Goal: Task Accomplishment & Management: Use online tool/utility

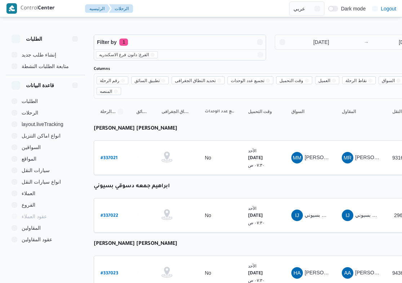
select select "ar"
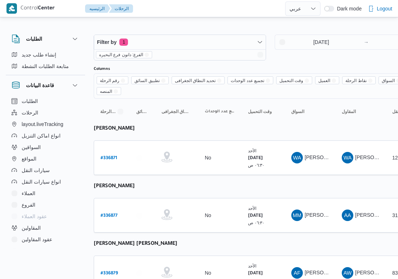
select select "ar"
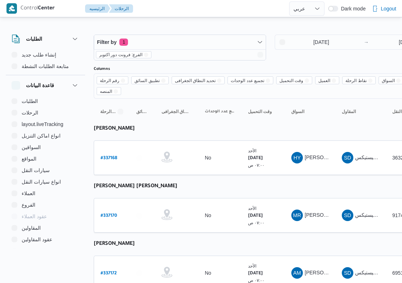
select select "ar"
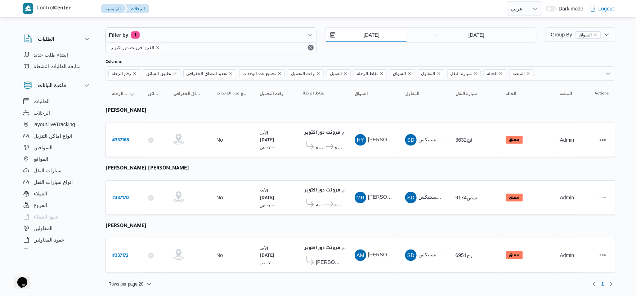
click at [381, 35] on input "[DATE]" at bounding box center [367, 35] width 82 height 14
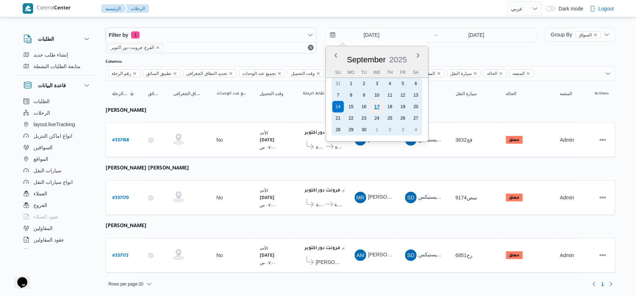
click at [381, 107] on div "17" at bounding box center [377, 107] width 14 height 14
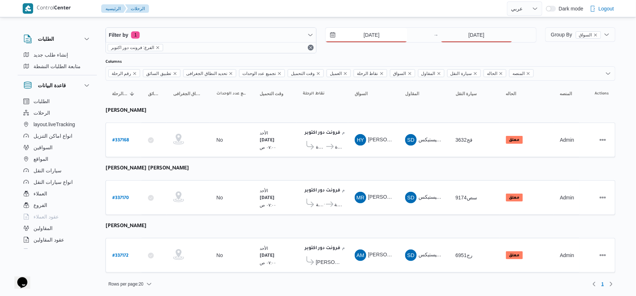
click at [387, 37] on input "17/9/2025" at bounding box center [367, 35] width 82 height 14
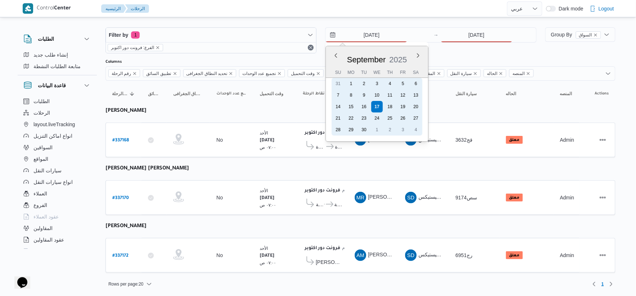
click at [369, 101] on div "16" at bounding box center [365, 107] width 12 height 12
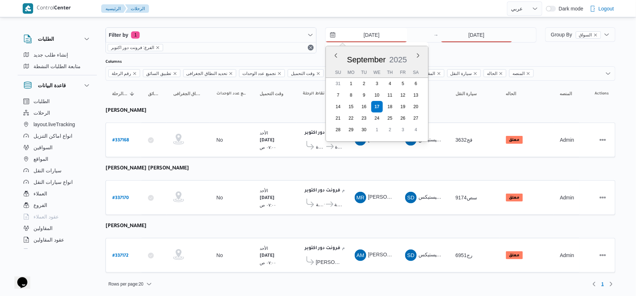
type input "16/9/2025"
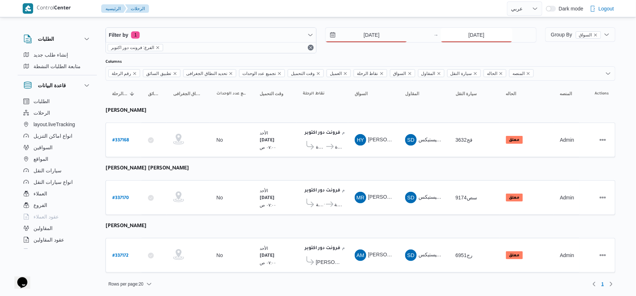
click at [401, 37] on input "[DATE]" at bounding box center [477, 35] width 72 height 14
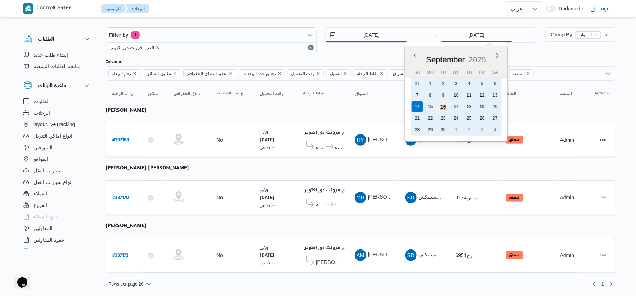
click at [401, 103] on div "16" at bounding box center [443, 107] width 14 height 14
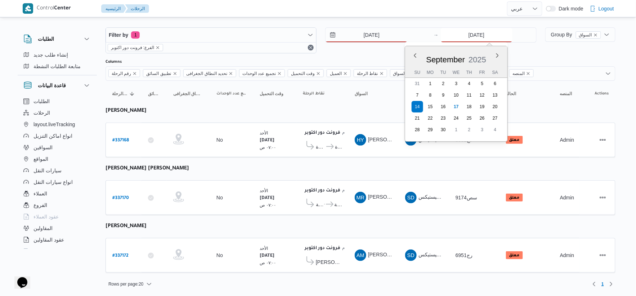
type input "16/9/2025"
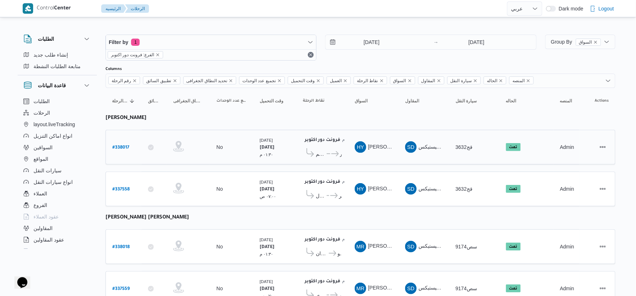
click at [321, 154] on span "كارفور المقطم" at bounding box center [321, 154] width 10 height 9
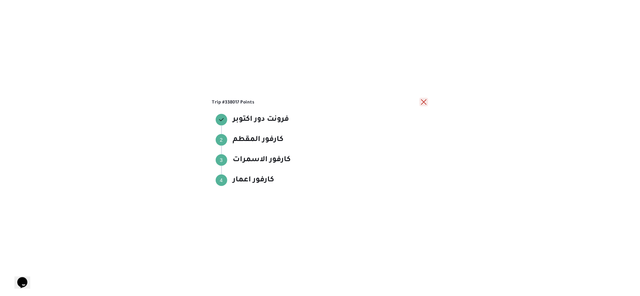
click at [401, 100] on button "close" at bounding box center [424, 102] width 9 height 9
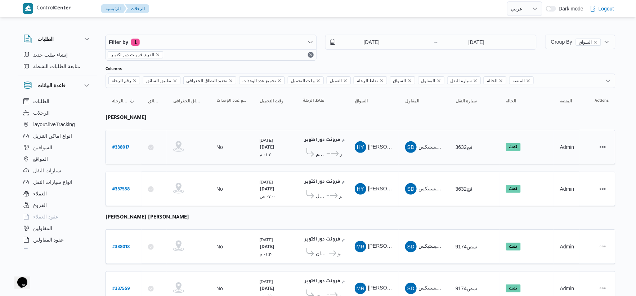
click at [123, 146] on b "# 338017" at bounding box center [120, 147] width 17 height 5
select select "ar"
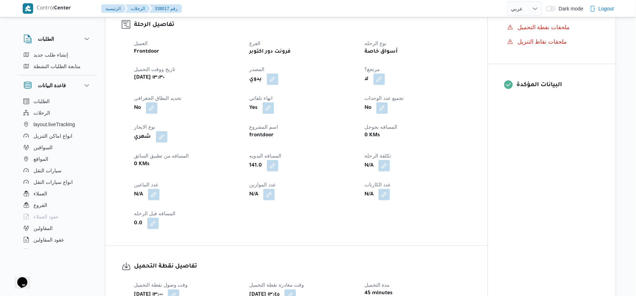
scroll to position [400, 0]
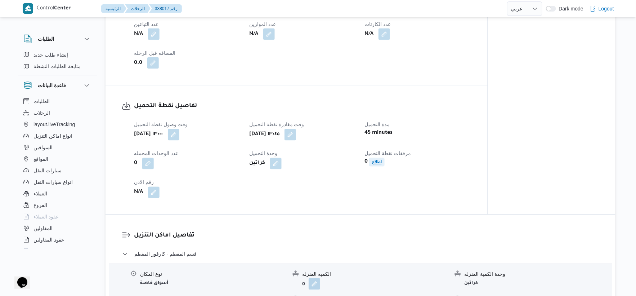
click at [376, 162] on b "اطلاع" at bounding box center [377, 162] width 10 height 5
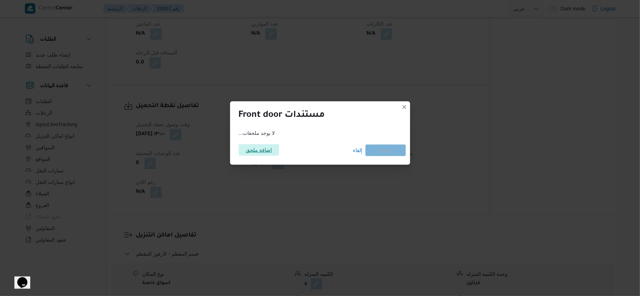
click at [257, 155] on span "اضافة ملحق" at bounding box center [259, 150] width 26 height 12
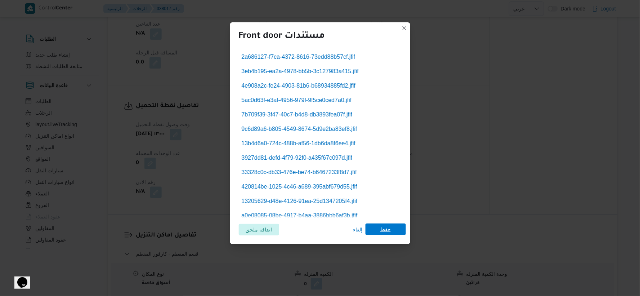
click at [388, 230] on span "حفظ" at bounding box center [386, 229] width 10 height 12
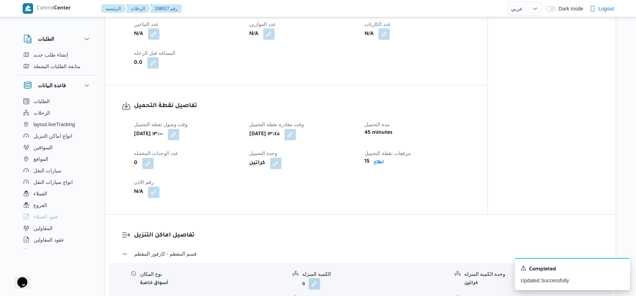
click at [315, 184] on div "وقت وصول نفطة التحميل ثلاثاء ١٦ سبتمبر ٢٠٢٥ ١٣:٠٠ وقت مغادرة نقطة التحميل ثلاثا…" at bounding box center [303, 159] width 346 height 86
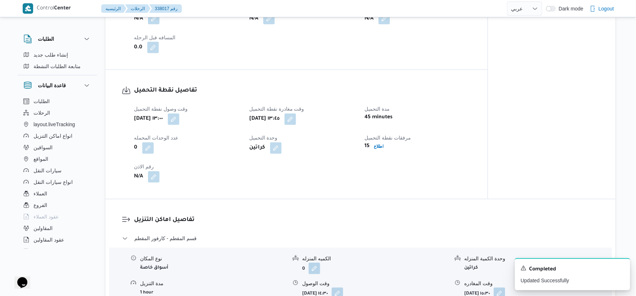
scroll to position [440, 0]
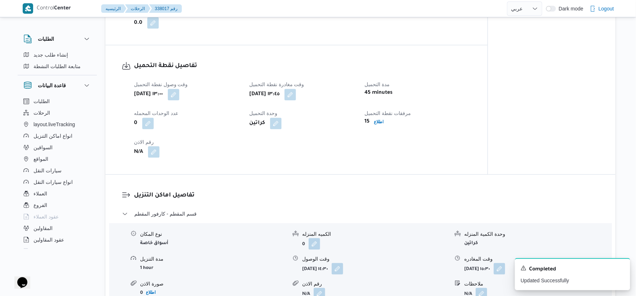
click at [153, 152] on button "button" at bounding box center [154, 152] width 12 height 12
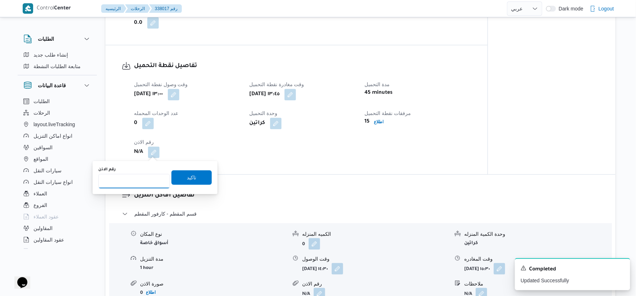
click at [135, 177] on input "رقم الاذن" at bounding box center [134, 181] width 72 height 14
type input "8620"
click at [199, 176] on span "تاكيد" at bounding box center [192, 177] width 40 height 14
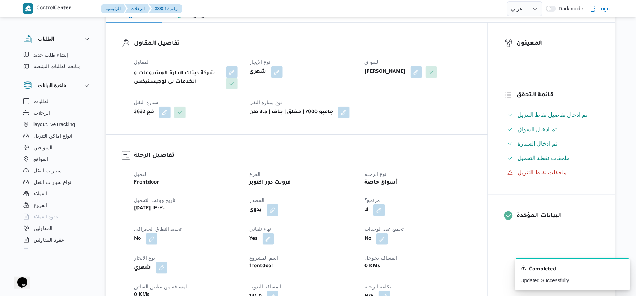
scroll to position [280, 0]
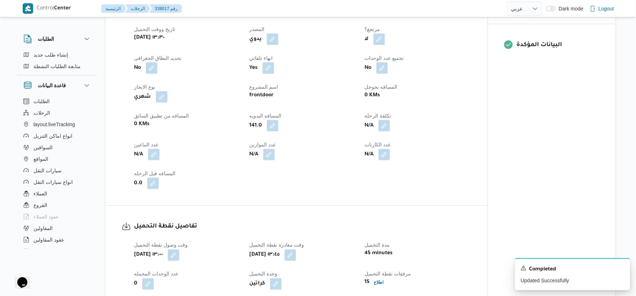
select select "ar"
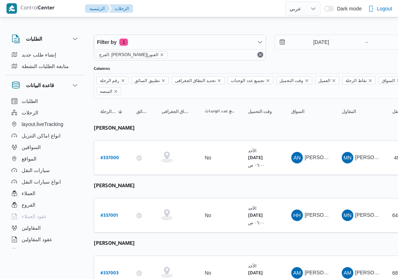
select select "ar"
